Goal: Information Seeking & Learning: Find specific fact

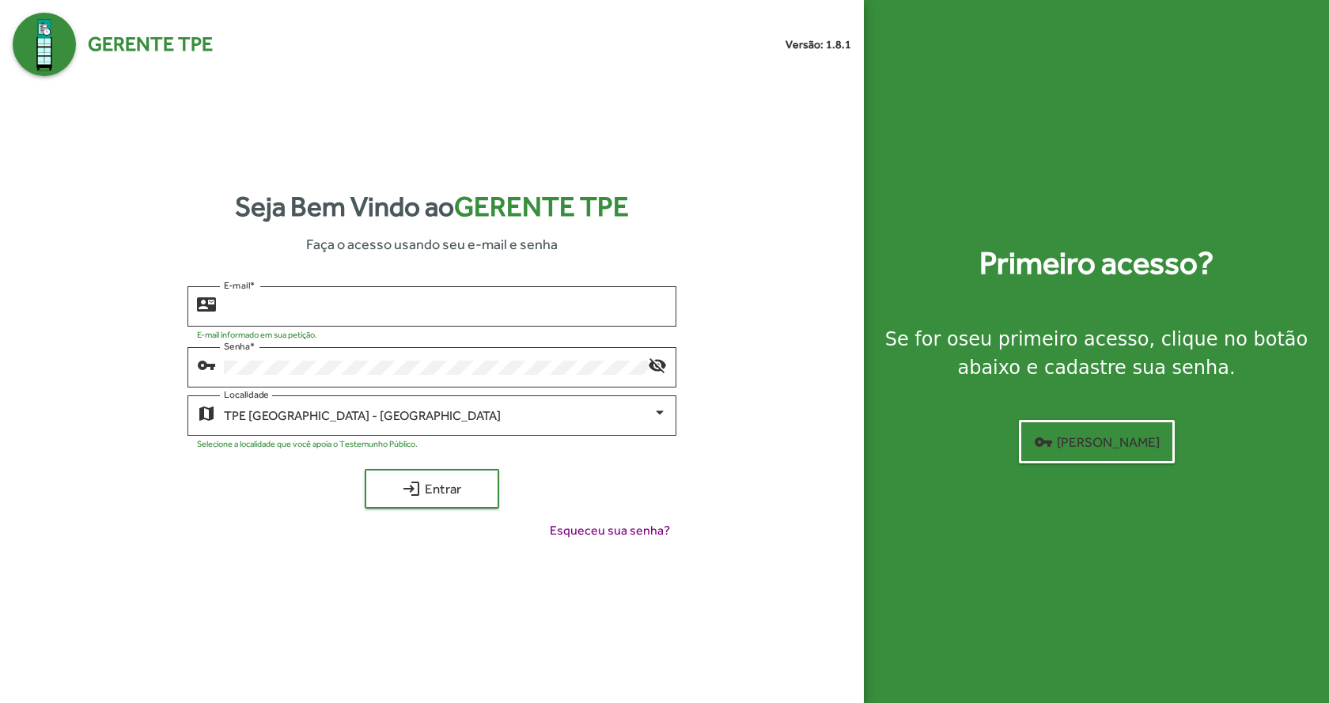
type input "**********"
click at [465, 495] on span "login Entrar" at bounding box center [432, 489] width 106 height 28
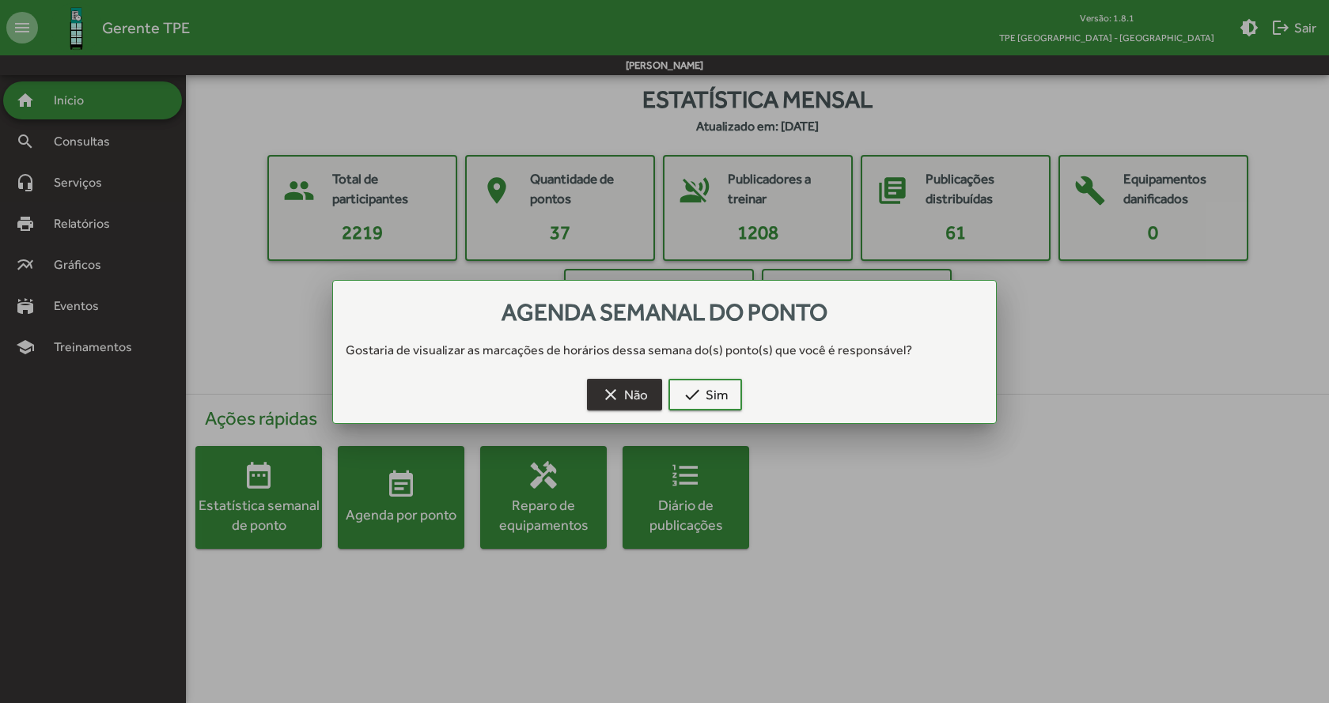
click at [640, 392] on span "clear Não" at bounding box center [624, 395] width 47 height 28
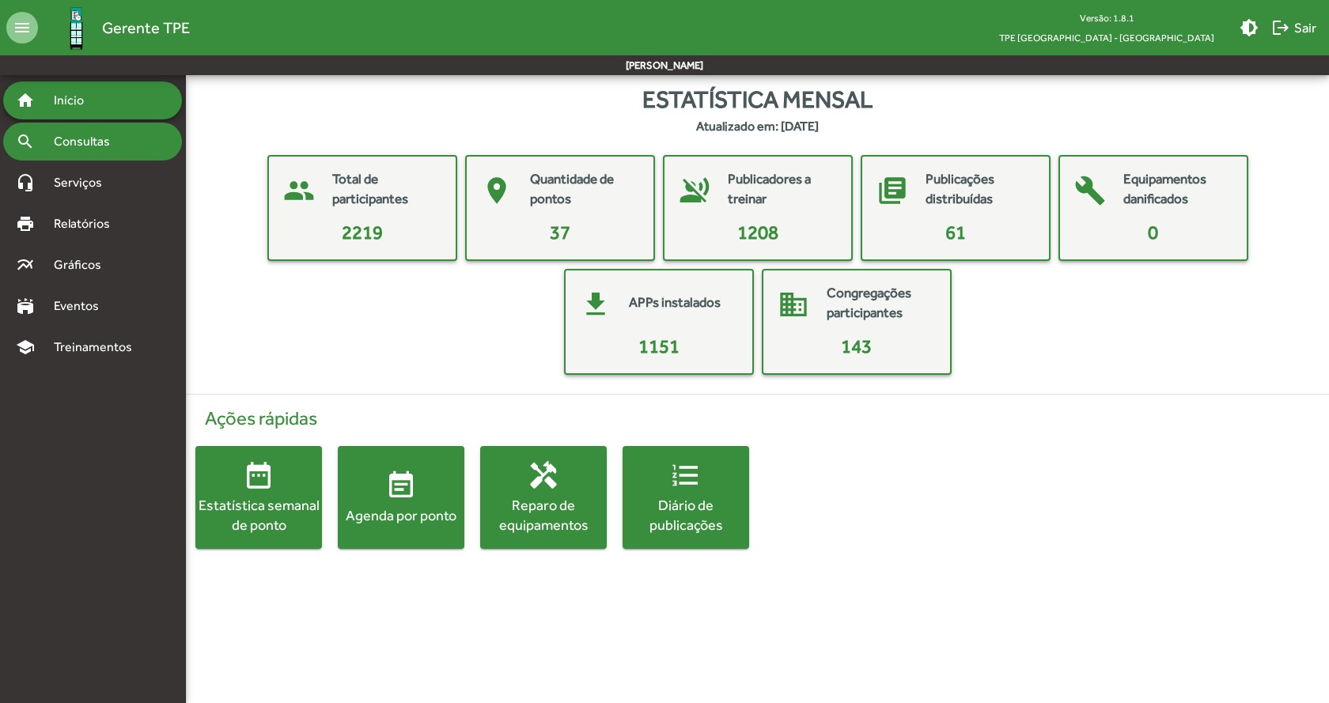
click at [118, 138] on span "Consultas" at bounding box center [87, 141] width 86 height 19
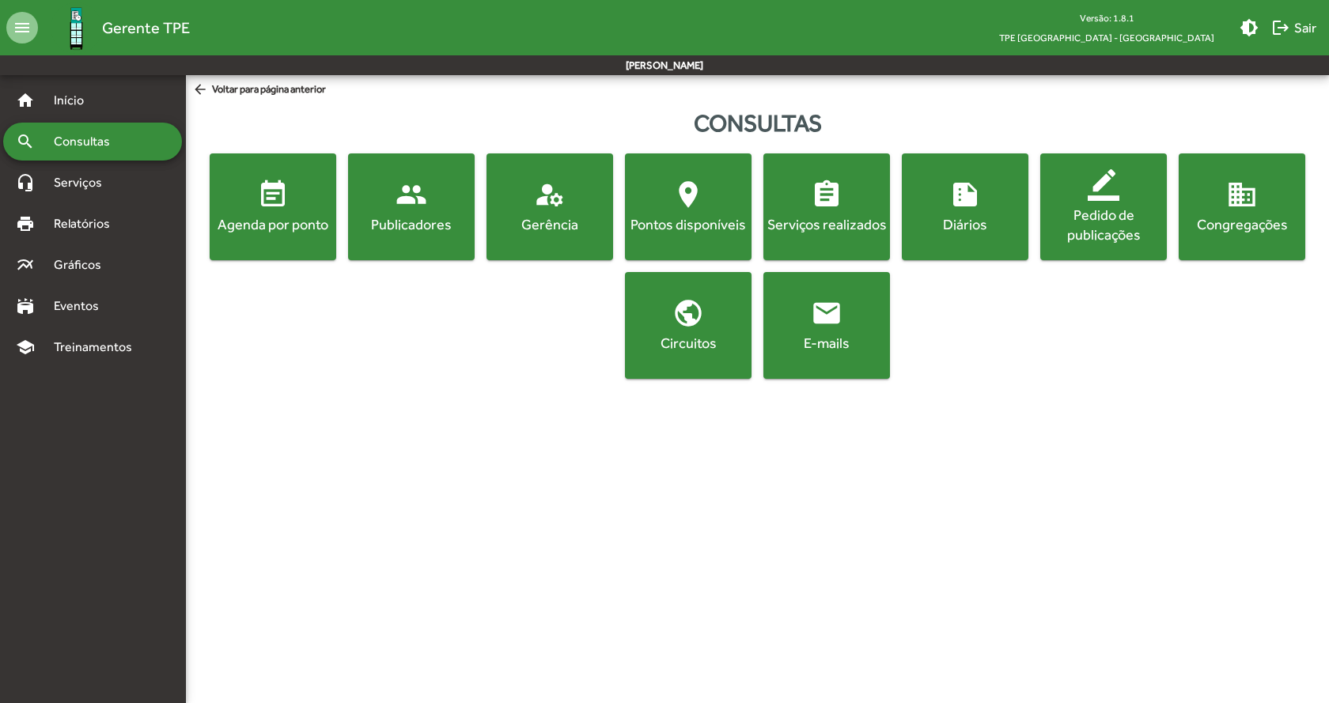
click at [414, 213] on span "people Publicadores" at bounding box center [411, 206] width 120 height 55
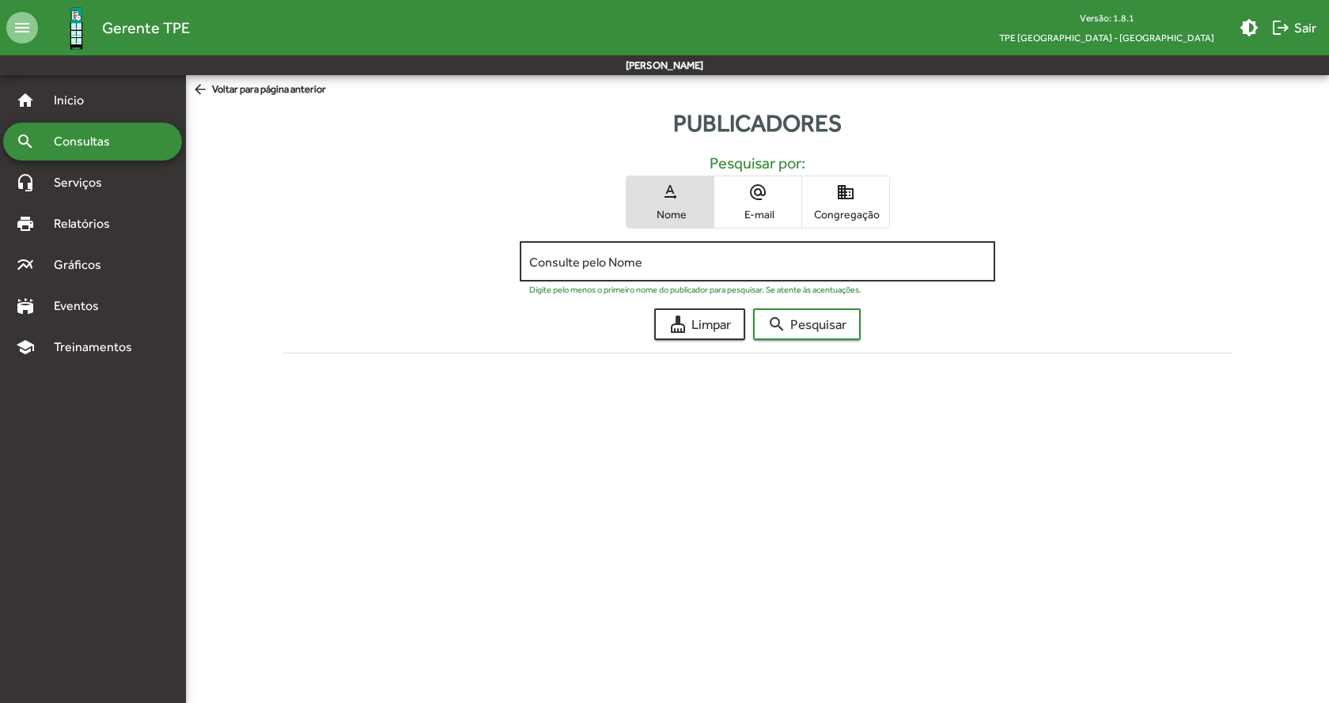
click at [705, 256] on input "Consulte pelo Nome" at bounding box center [757, 262] width 456 height 14
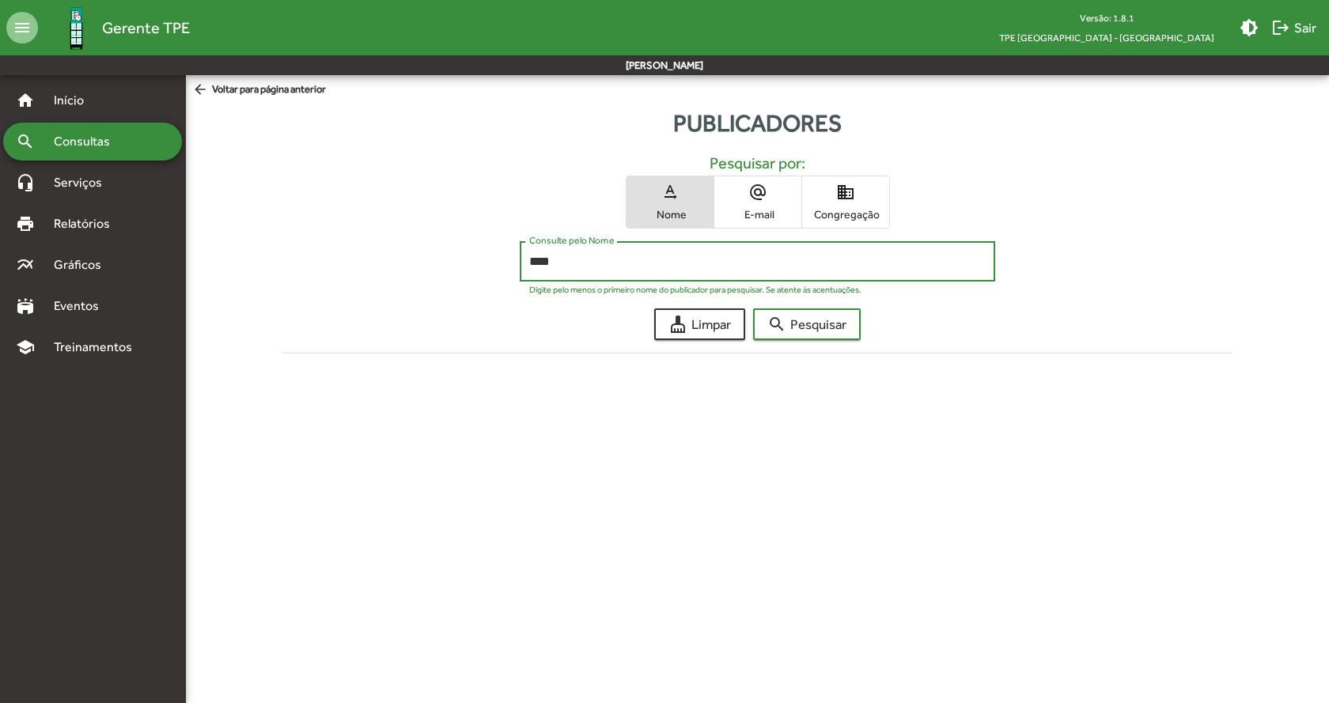
type input "****"
click at [753, 309] on button "search Pesquisar" at bounding box center [807, 325] width 108 height 32
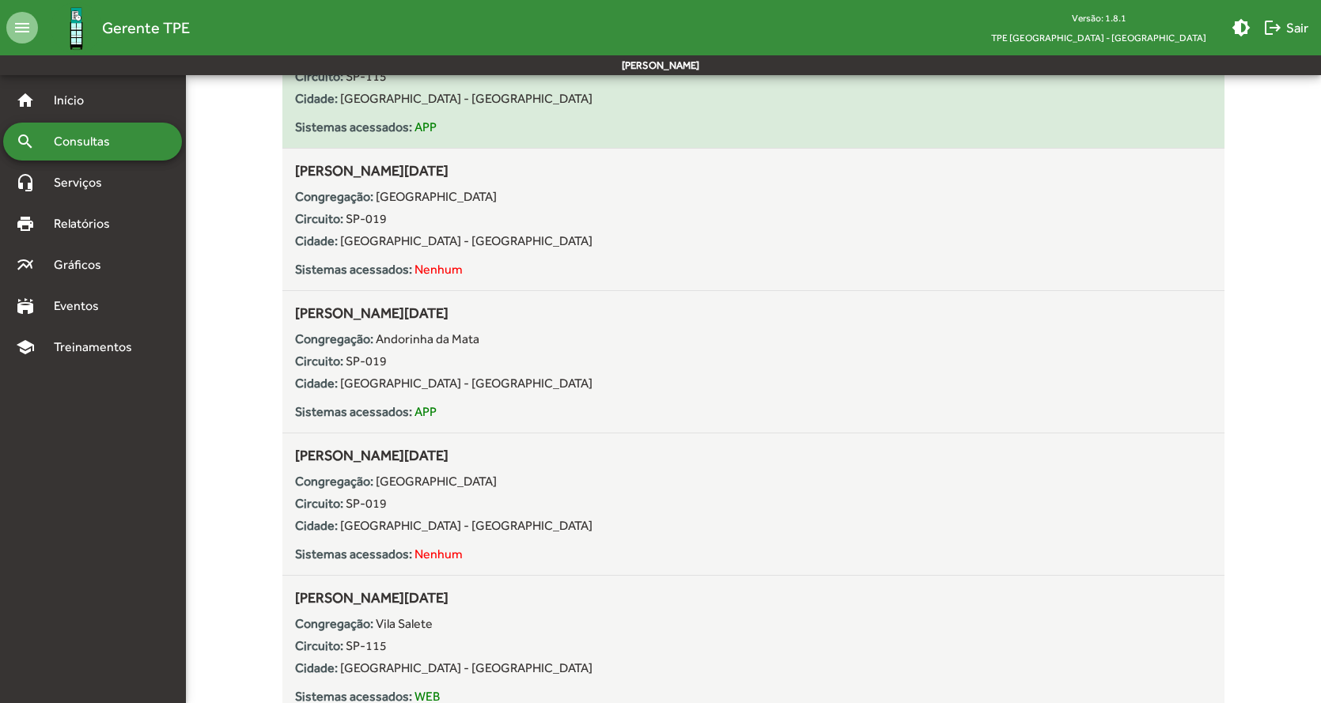
scroll to position [396, 0]
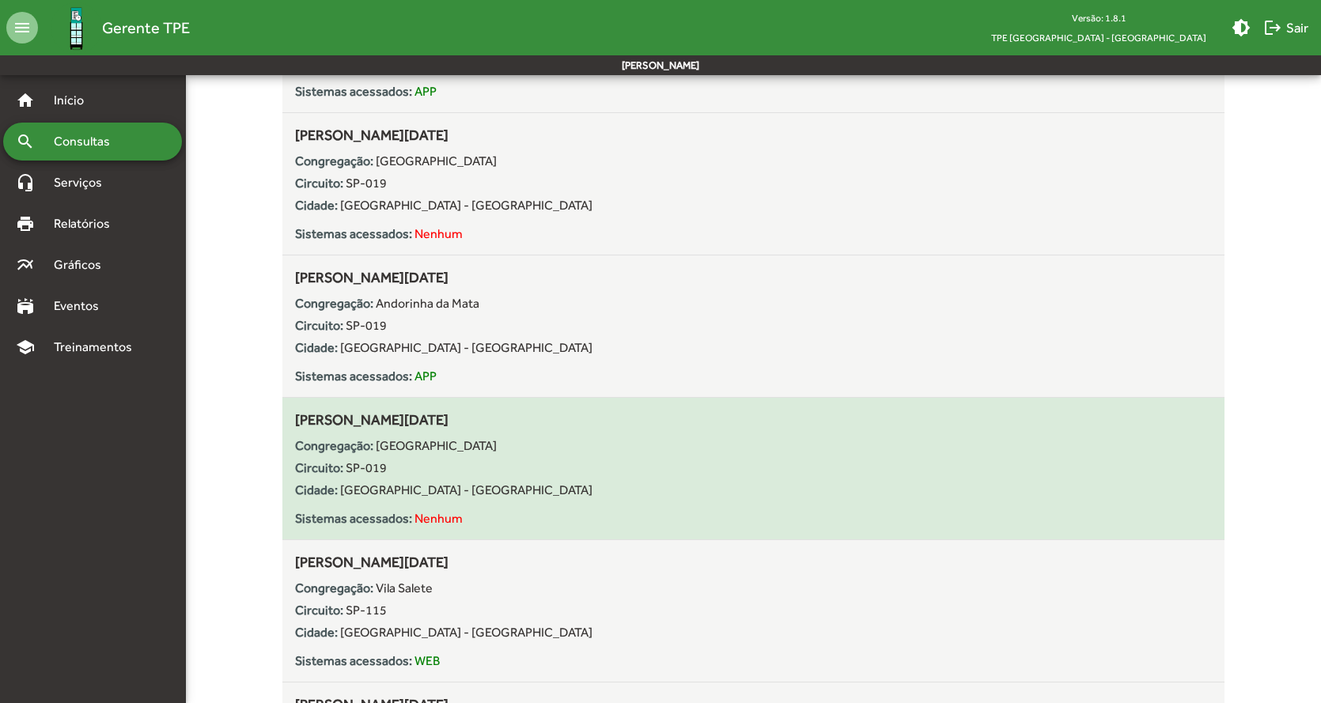
click at [575, 426] on div "[PERSON_NAME][DATE] Congregação: [GEOGRAPHIC_DATA] Circuito: SP-019 Cidade: [GE…" at bounding box center [754, 468] width 918 height 119
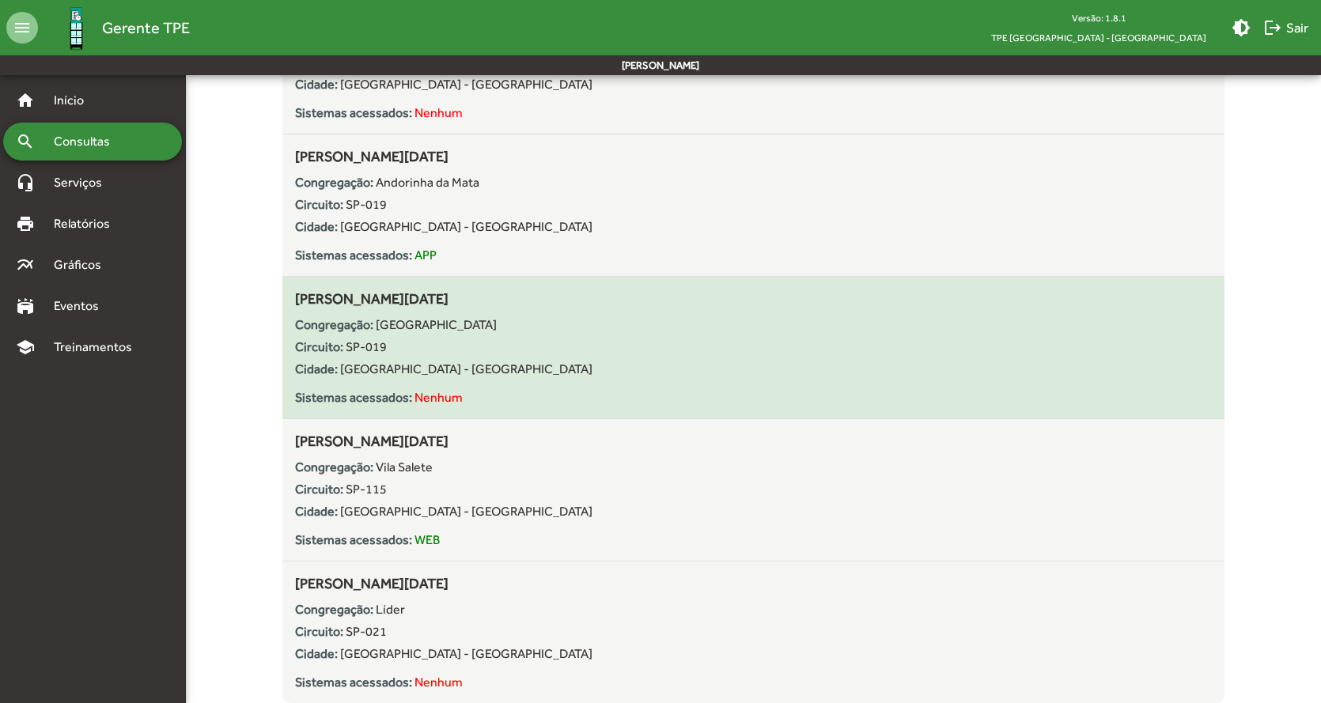
scroll to position [488, 0]
